Goal: Task Accomplishment & Management: Manage account settings

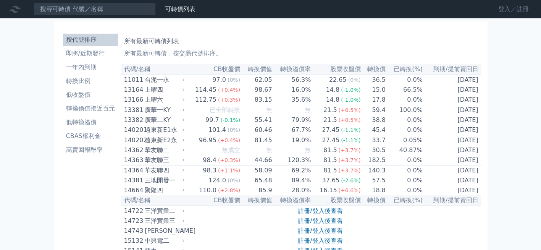
click at [505, 5] on link "登入／註冊" at bounding box center [513, 9] width 43 height 12
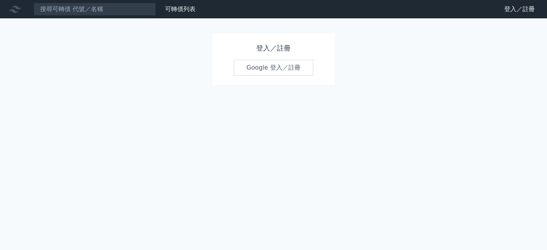
click at [249, 74] on link "Google 登入／註冊" at bounding box center [273, 68] width 79 height 16
click at [249, 69] on link "Google 登入／註冊" at bounding box center [273, 68] width 79 height 16
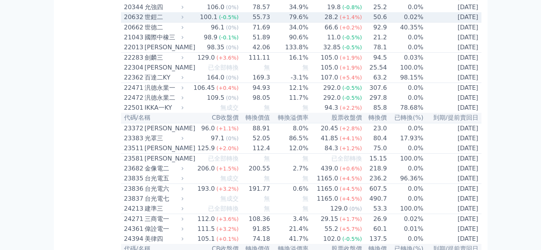
scroll to position [497, 0]
